Goal: Navigation & Orientation: Find specific page/section

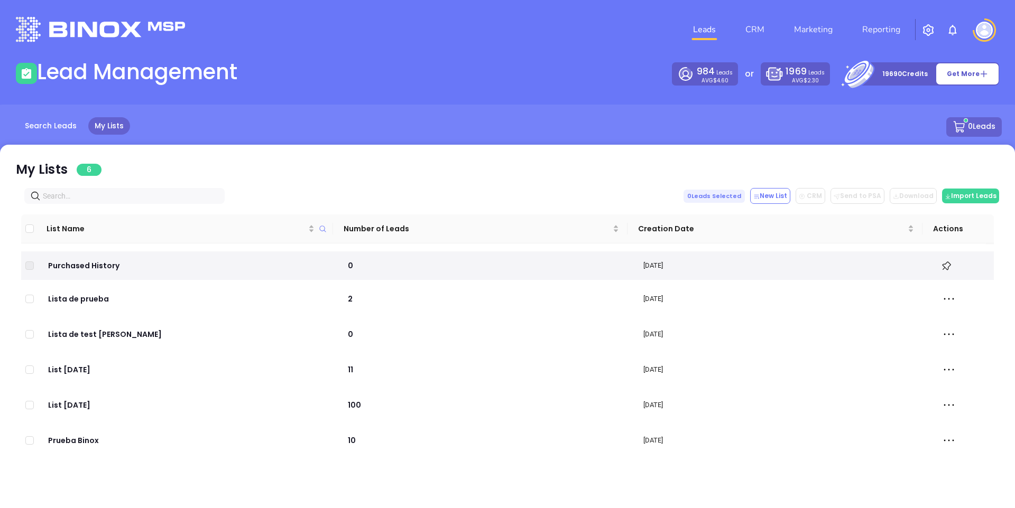
click at [599, 62] on div "984 Leads AVG $4.60 or 1969 Leads AVG $2.30 19690 Credits Get More" at bounding box center [756, 73] width 498 height 23
click at [500, 69] on div "Lead Management" at bounding box center [259, 74] width 498 height 30
click at [75, 126] on link "Search Leads" at bounding box center [51, 125] width 64 height 17
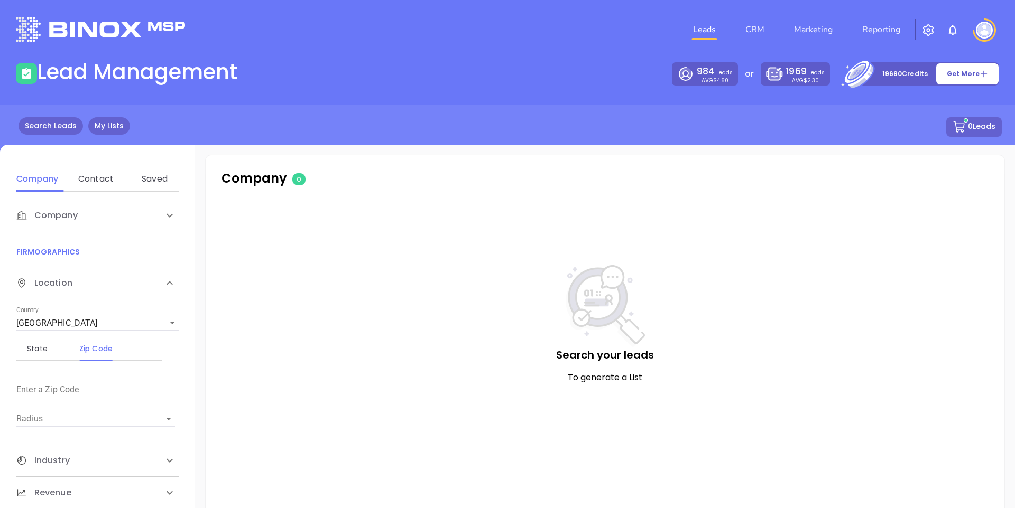
click at [119, 121] on link "My Lists" at bounding box center [109, 125] width 42 height 17
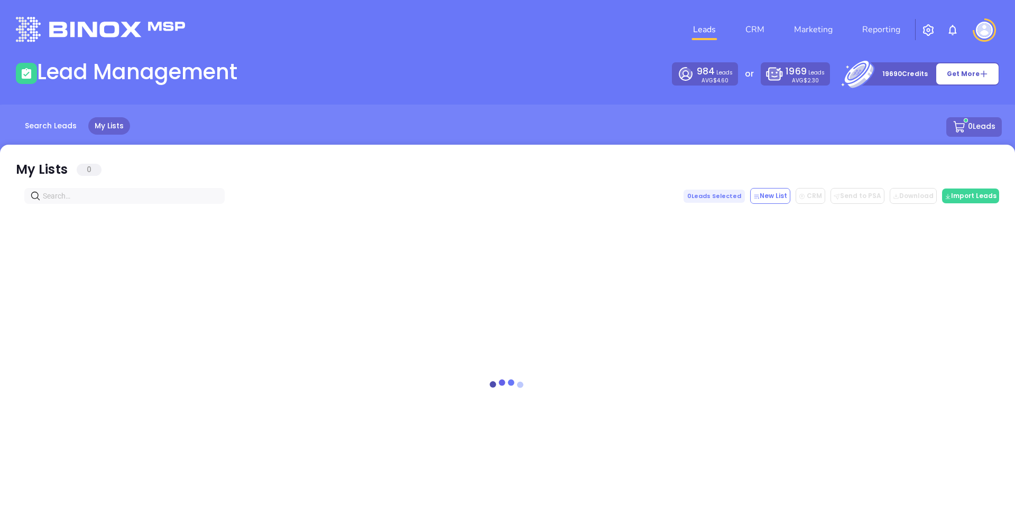
click at [395, 89] on main "Lead Management 984 Leads AVG $4.60 or 1969 Leads AVG $2.30 19690 Credits Get M…" at bounding box center [507, 294] width 1015 height 471
click at [753, 27] on link "CRM" at bounding box center [754, 29] width 27 height 21
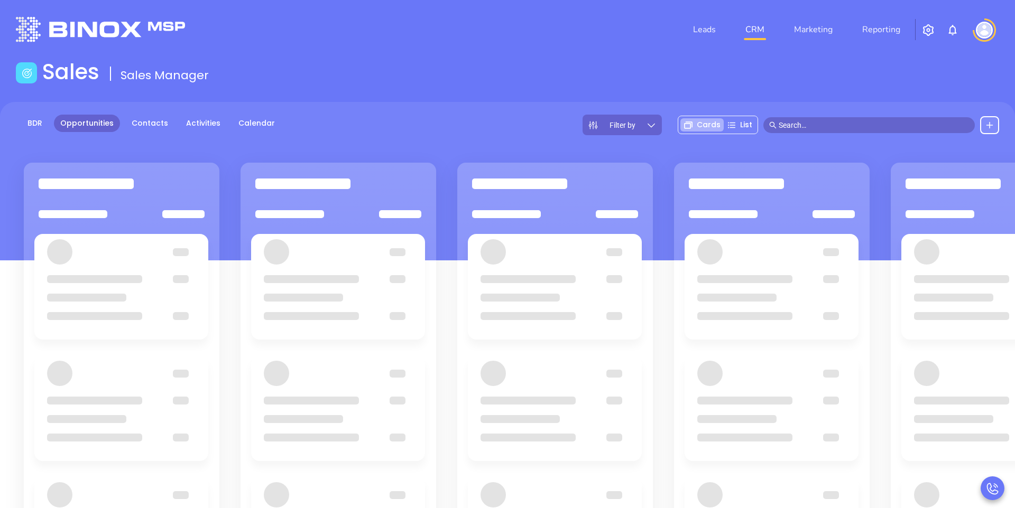
click at [603, 52] on header "Leads CRM Marketing Reporting Financial Leads Leads" at bounding box center [507, 29] width 983 height 59
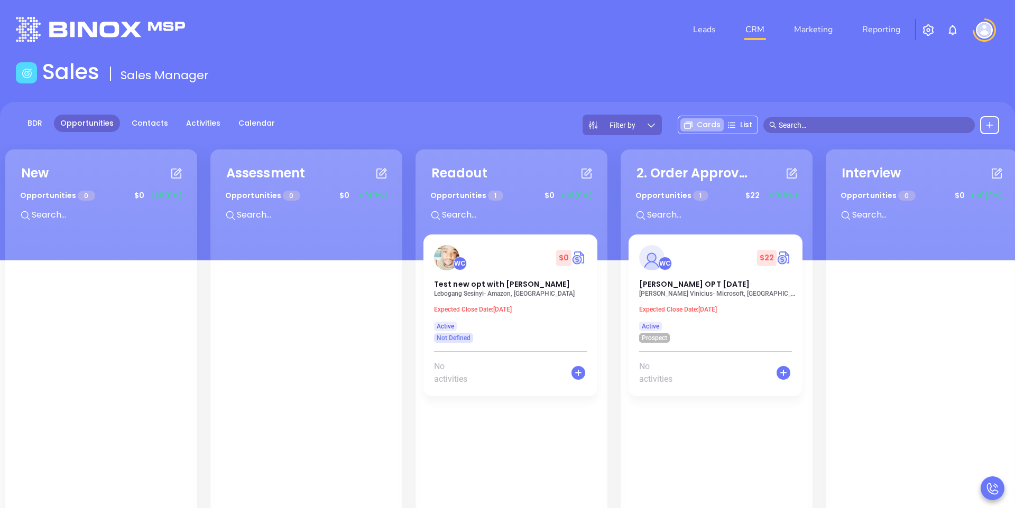
click at [721, 41] on nav "Leads CRM Marketing Reporting" at bounding box center [796, 30] width 237 height 38
click at [704, 28] on link "Leads" at bounding box center [704, 29] width 31 height 21
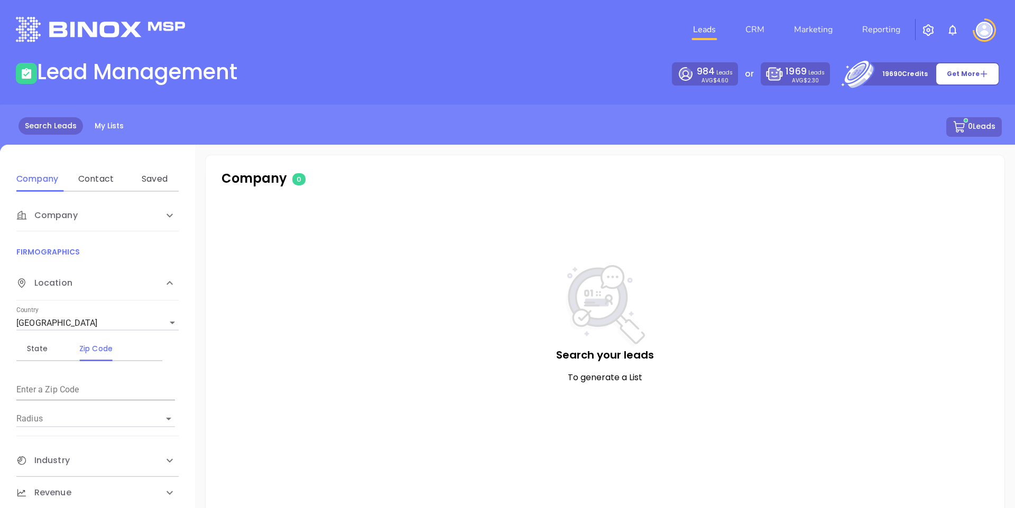
click at [585, 38] on div "Leads CRM Marketing Reporting" at bounding box center [673, 30] width 664 height 38
click at [613, 71] on div "984 Leads AVG $4.60 or 1969 Leads AVG $2.30 19690 Credits Get More" at bounding box center [756, 73] width 498 height 23
click at [85, 125] on div "Search Leads My Lists 0 Leads" at bounding box center [507, 127] width 1001 height 21
click at [122, 122] on link "My Lists" at bounding box center [109, 125] width 42 height 17
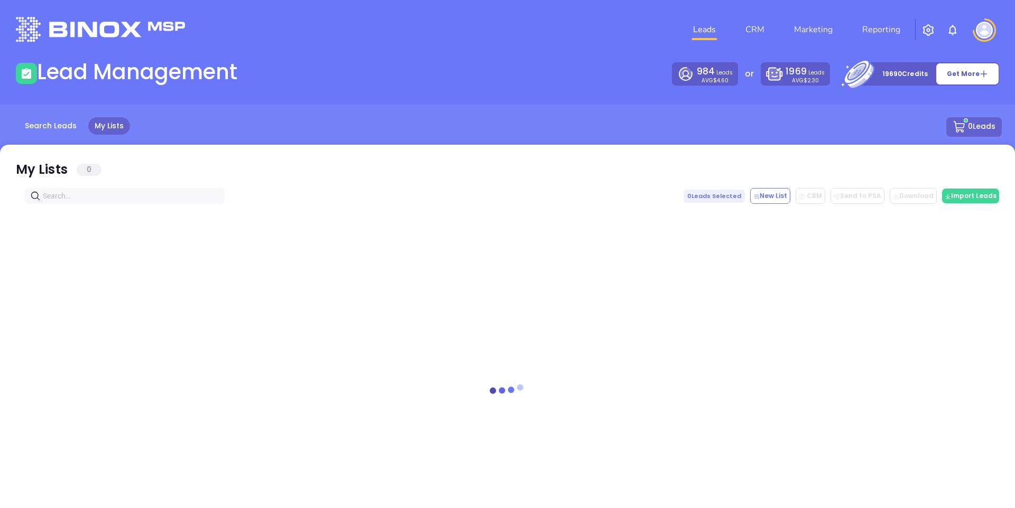
click at [412, 84] on div "Lead Management" at bounding box center [259, 74] width 498 height 30
